Goal: Find specific page/section: Find specific page/section

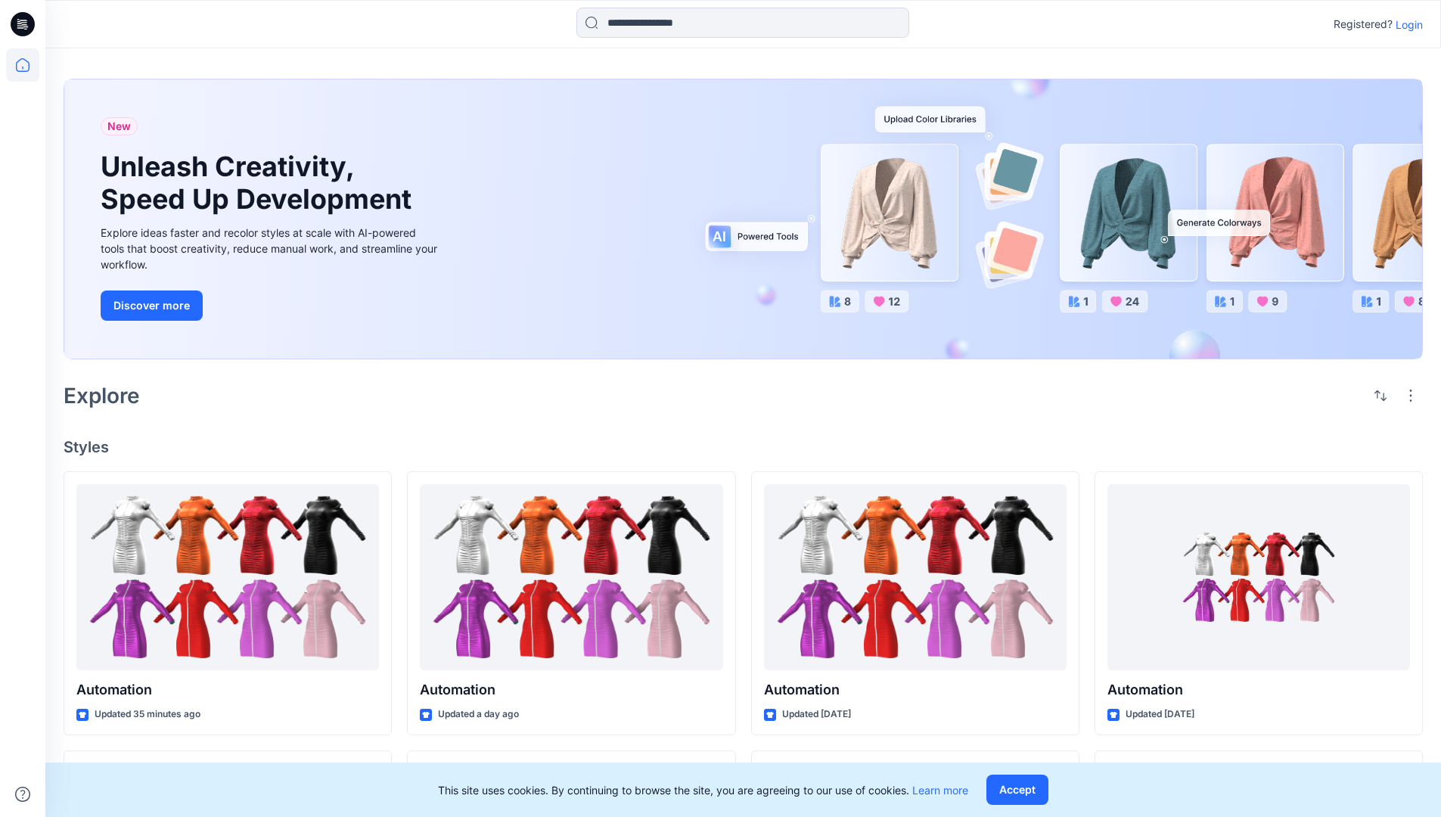
click at [1405, 24] on p "Login" at bounding box center [1408, 25] width 27 height 16
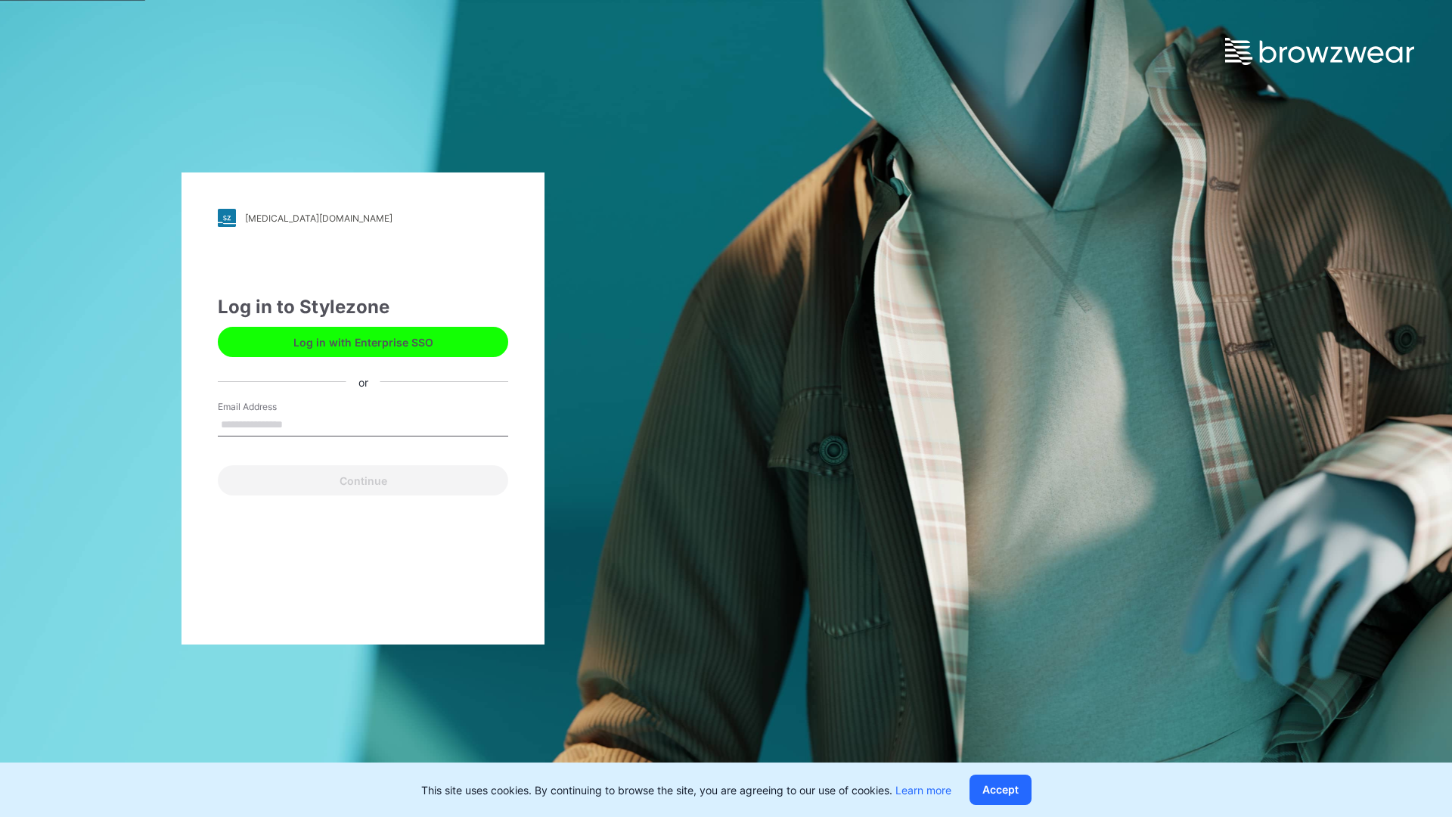
click at [299, 424] on input "Email Address" at bounding box center [363, 425] width 290 height 23
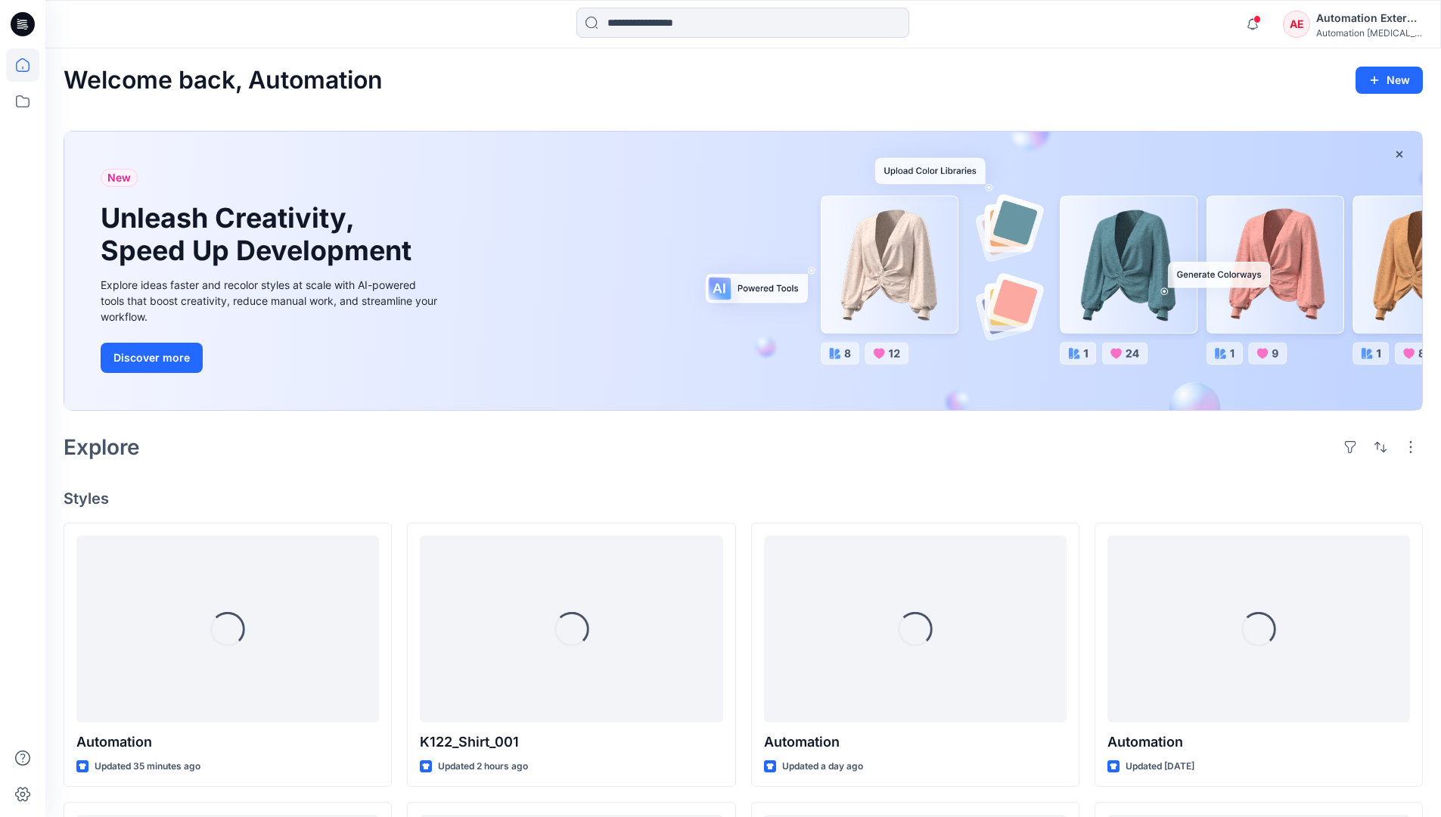
click at [29, 65] on icon at bounding box center [23, 65] width 14 height 14
click at [27, 103] on icon at bounding box center [22, 101] width 33 height 33
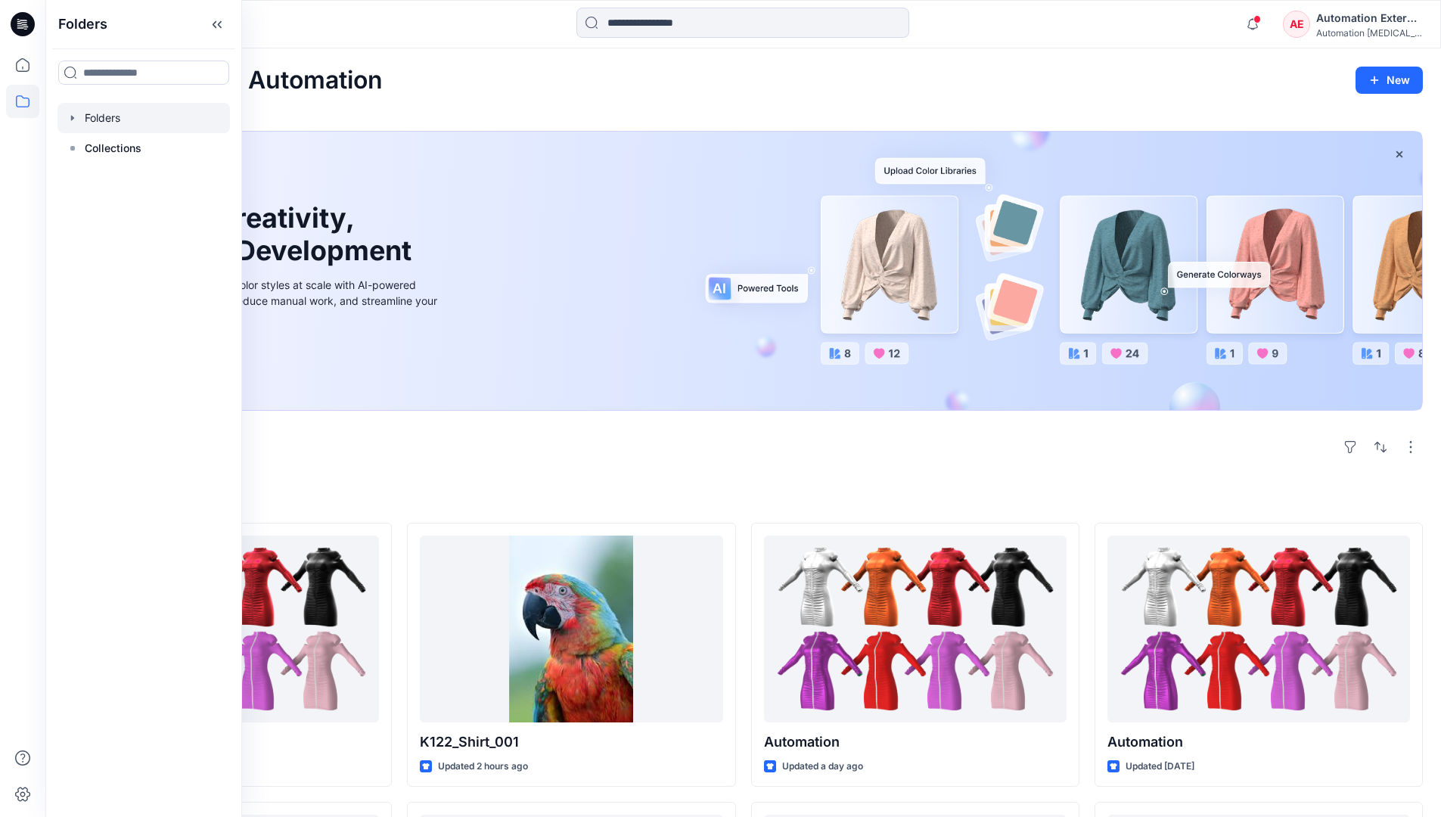
click at [137, 119] on div at bounding box center [143, 118] width 172 height 30
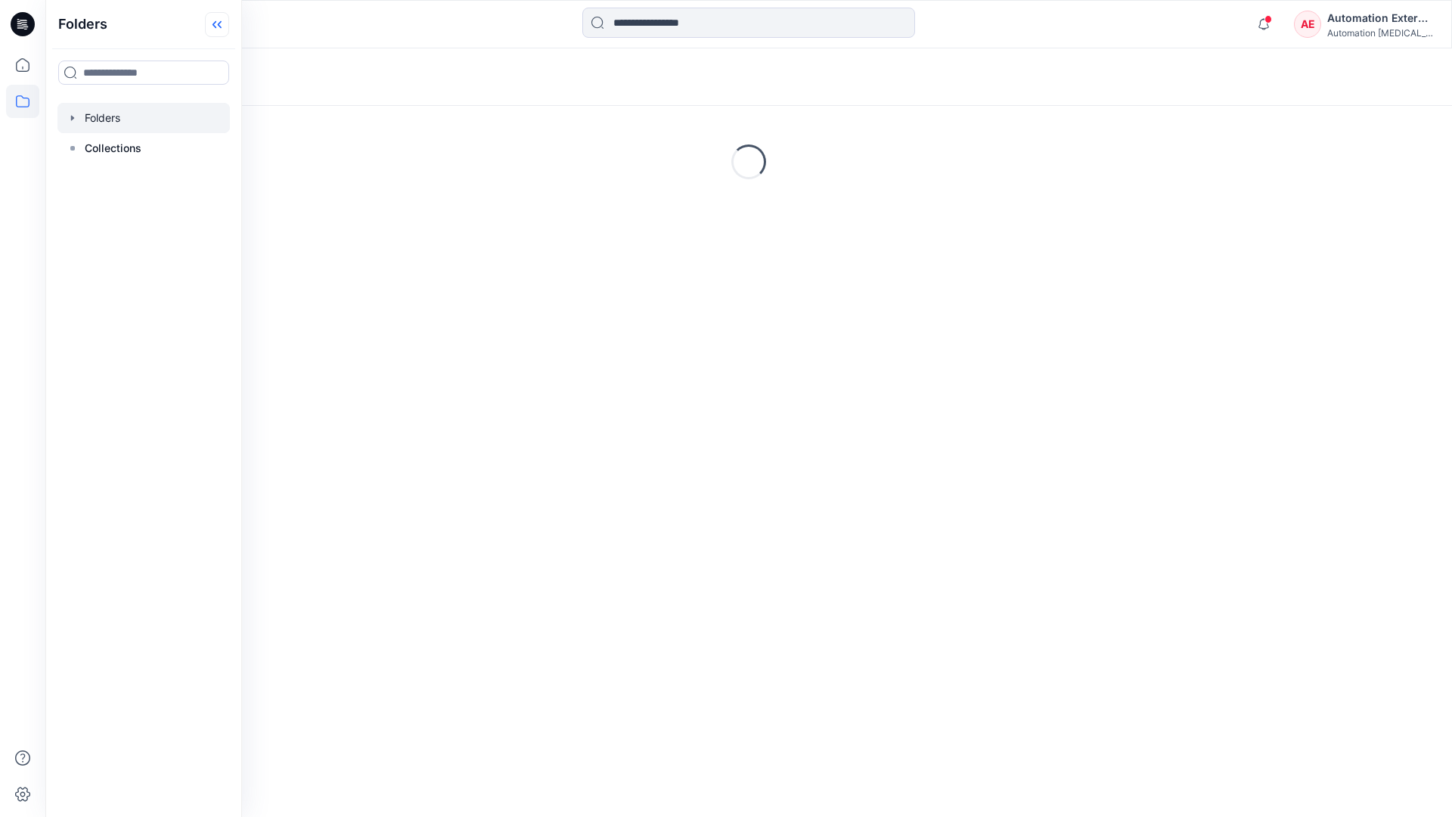
click at [217, 29] on icon at bounding box center [217, 24] width 24 height 25
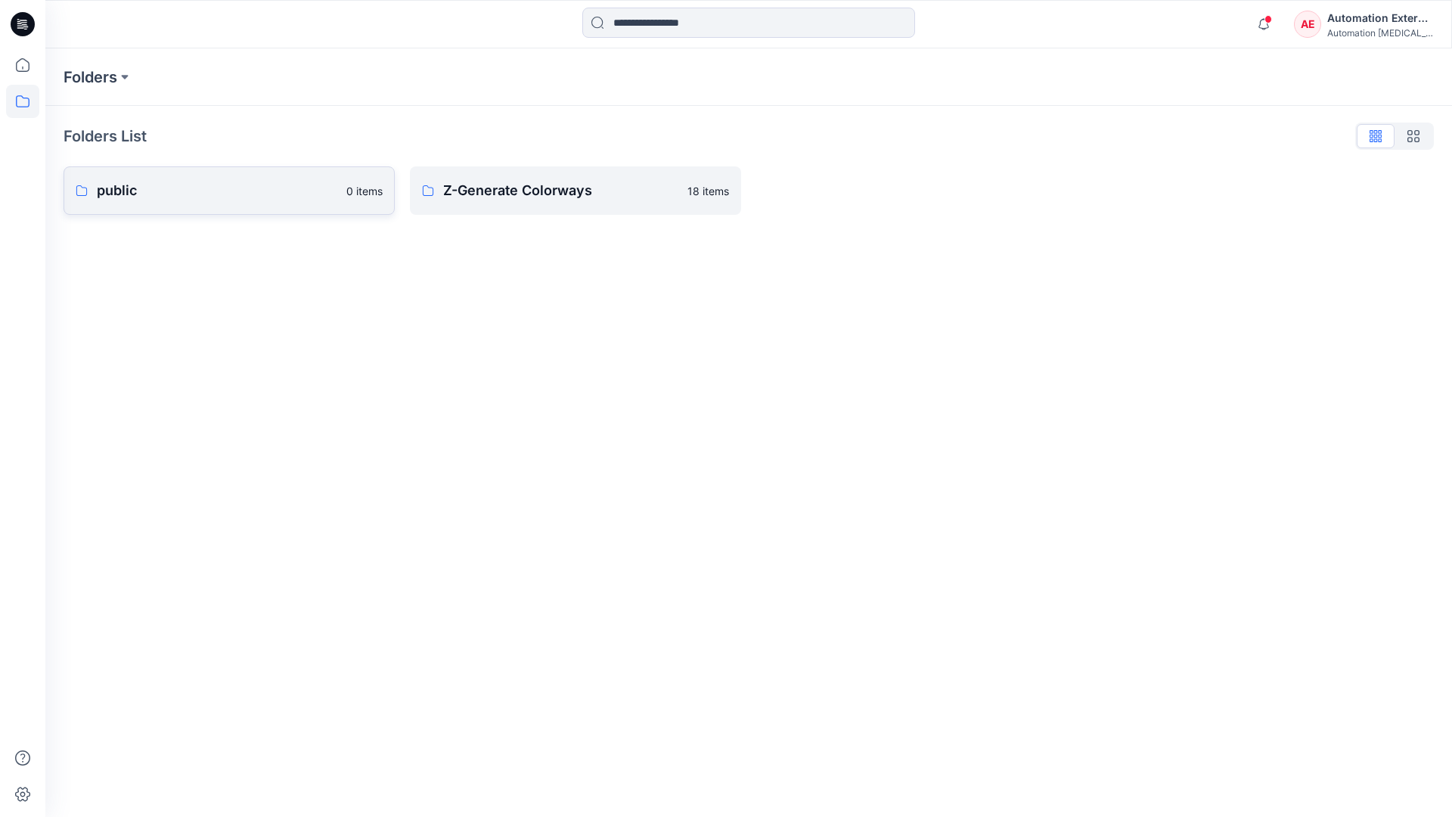
click at [166, 191] on p "public" at bounding box center [217, 190] width 240 height 21
